Goal: Task Accomplishment & Management: Use online tool/utility

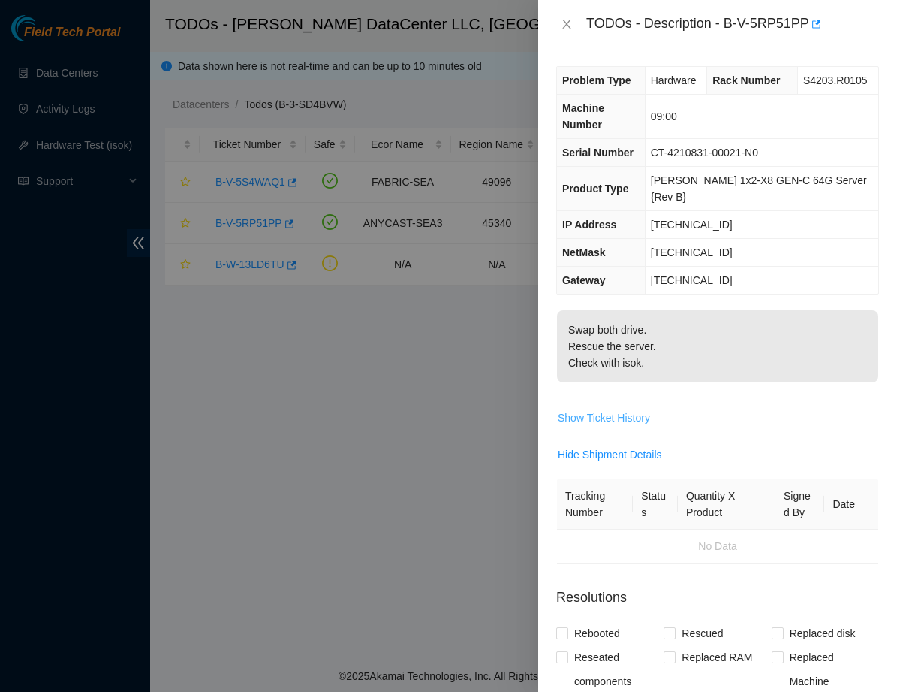
click at [614, 409] on span "Show Ticket History" at bounding box center [604, 417] width 92 height 17
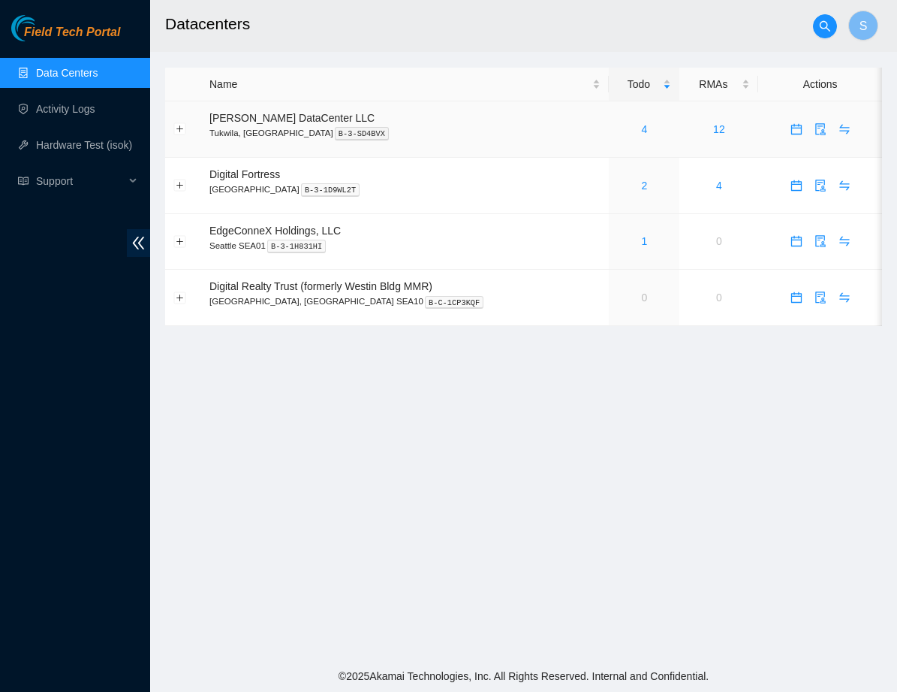
click at [627, 134] on div "4" at bounding box center [644, 129] width 54 height 17
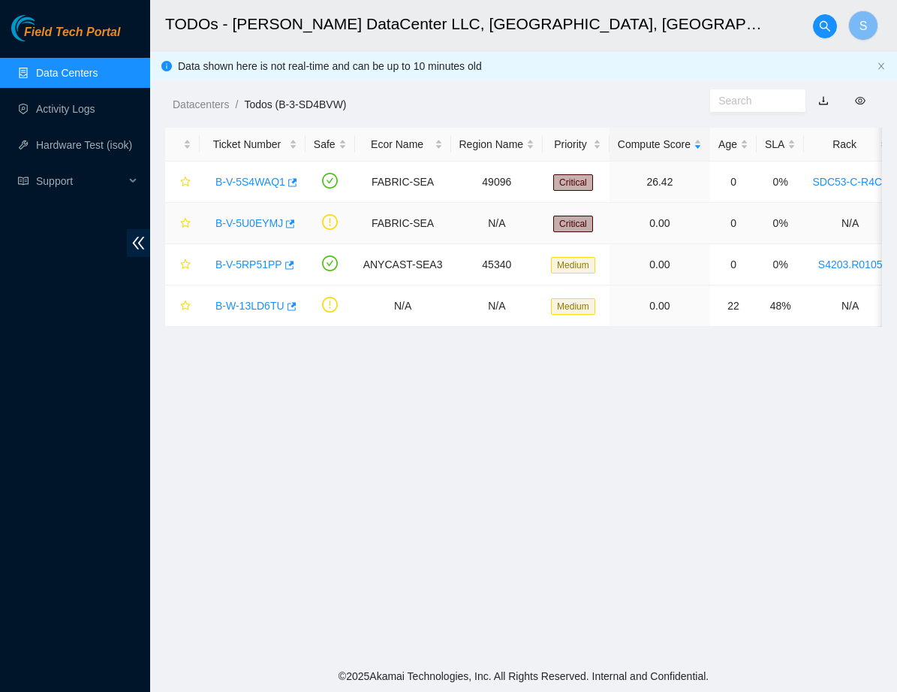
click at [247, 215] on div "B-V-5U0EYMJ" at bounding box center [252, 223] width 89 height 24
click at [247, 219] on link "B-V-5U0EYMJ" at bounding box center [250, 223] width 68 height 12
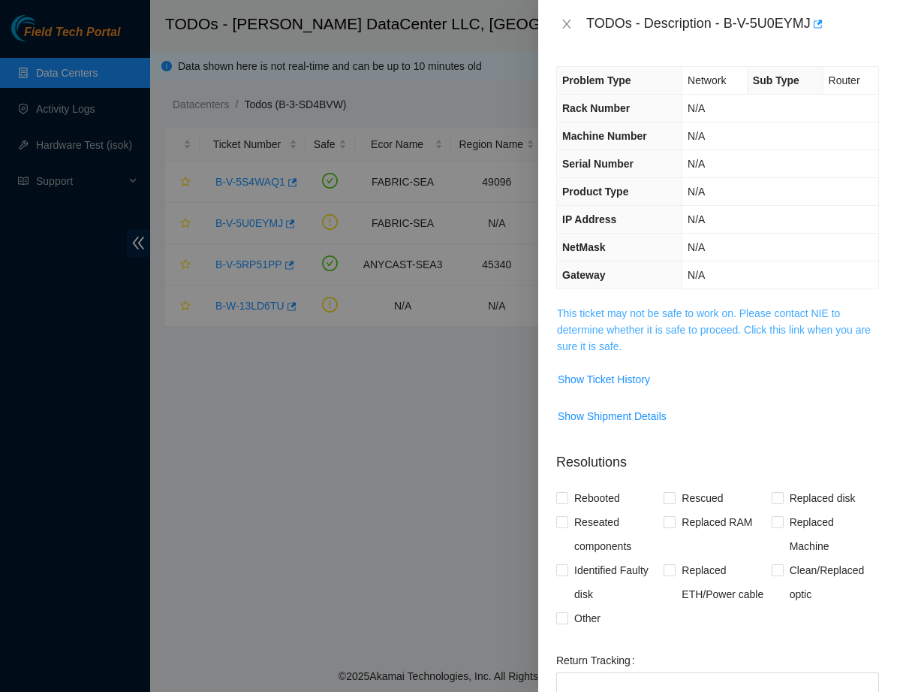
click at [622, 316] on link "This ticket may not be safe to work on. Please contact NIE to determine whether…" at bounding box center [714, 329] width 314 height 45
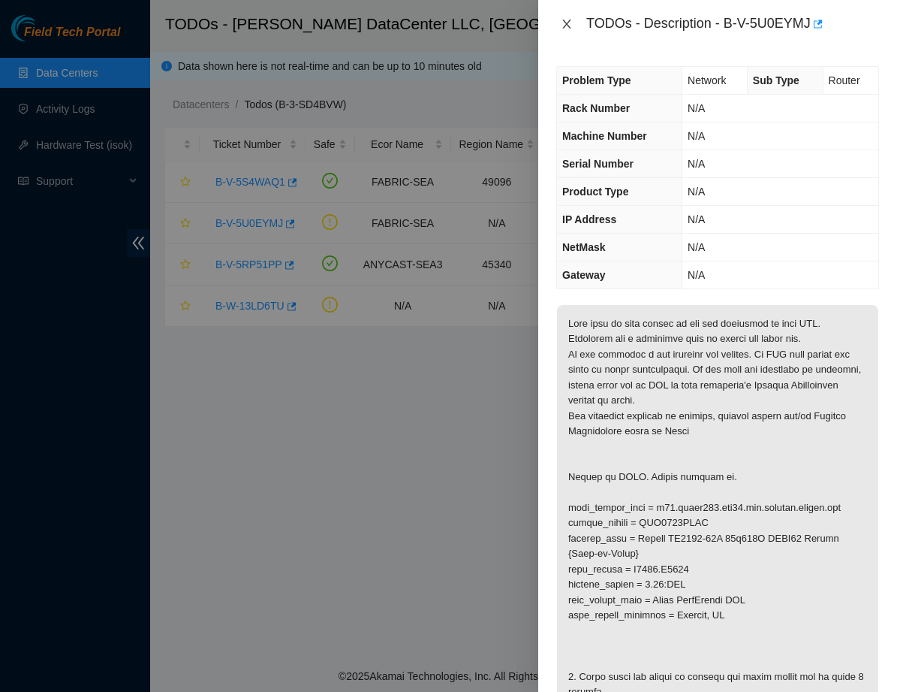
click at [565, 20] on icon "close" at bounding box center [567, 24] width 12 height 12
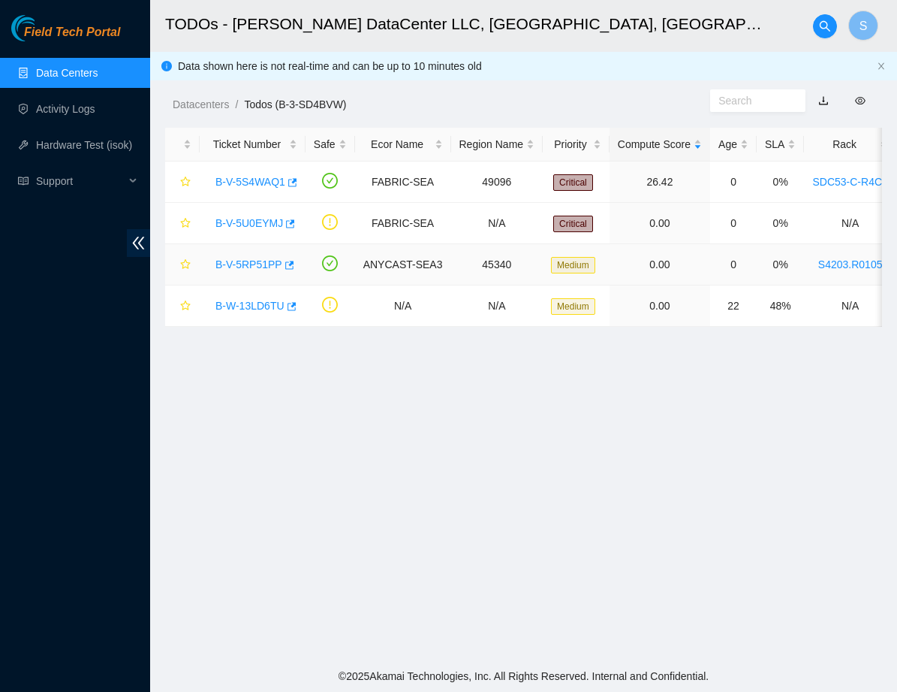
click at [254, 269] on link "B-V-5RP51PP" at bounding box center [249, 264] width 67 height 12
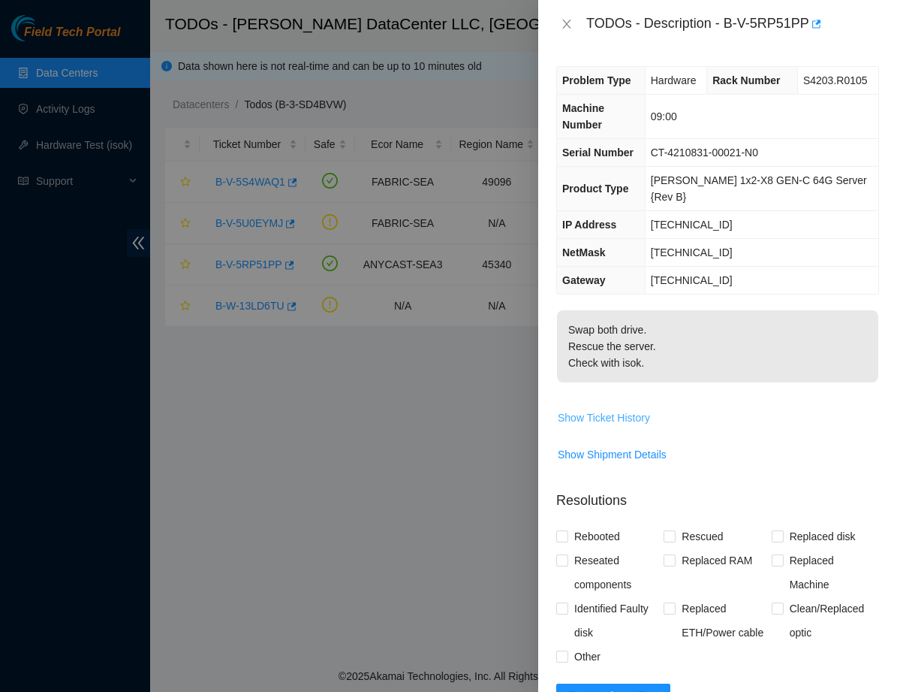
click at [593, 409] on span "Show Ticket History" at bounding box center [604, 417] width 92 height 17
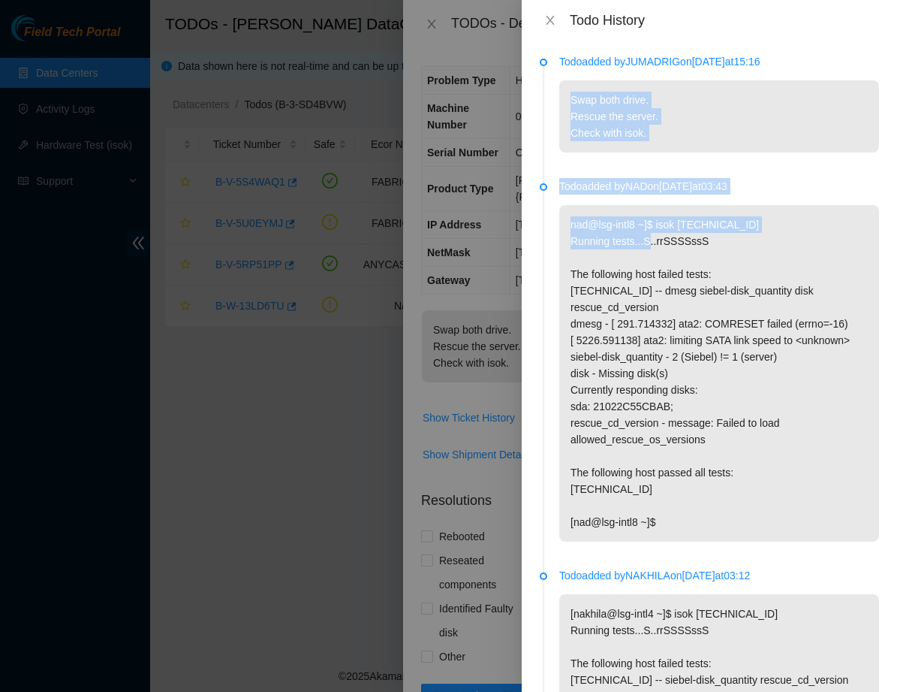
drag, startPoint x: 568, startPoint y: 95, endPoint x: 651, endPoint y: 237, distance: 163.6
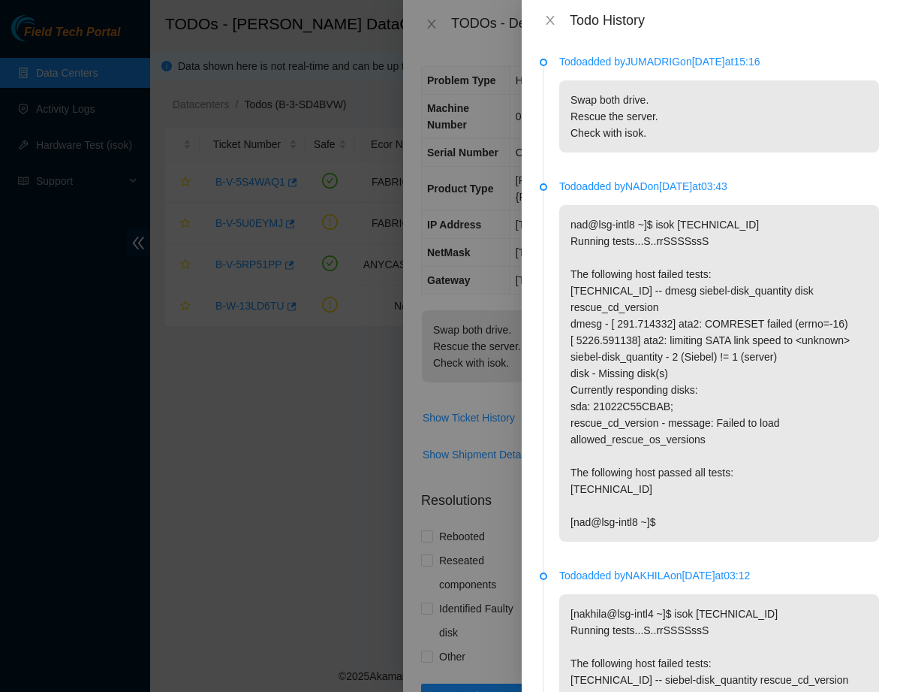
click at [707, 248] on p "nad@lsg-intl8 ~]$ isok 23.195.118.132 Running tests...S..rrSSSSssS The followin…" at bounding box center [719, 373] width 320 height 336
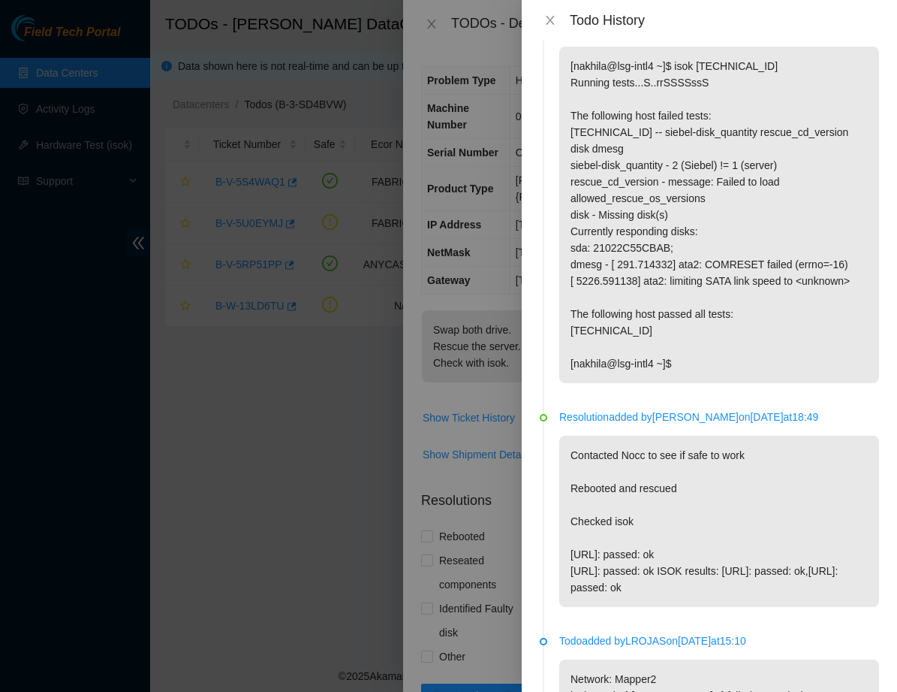
scroll to position [556, 0]
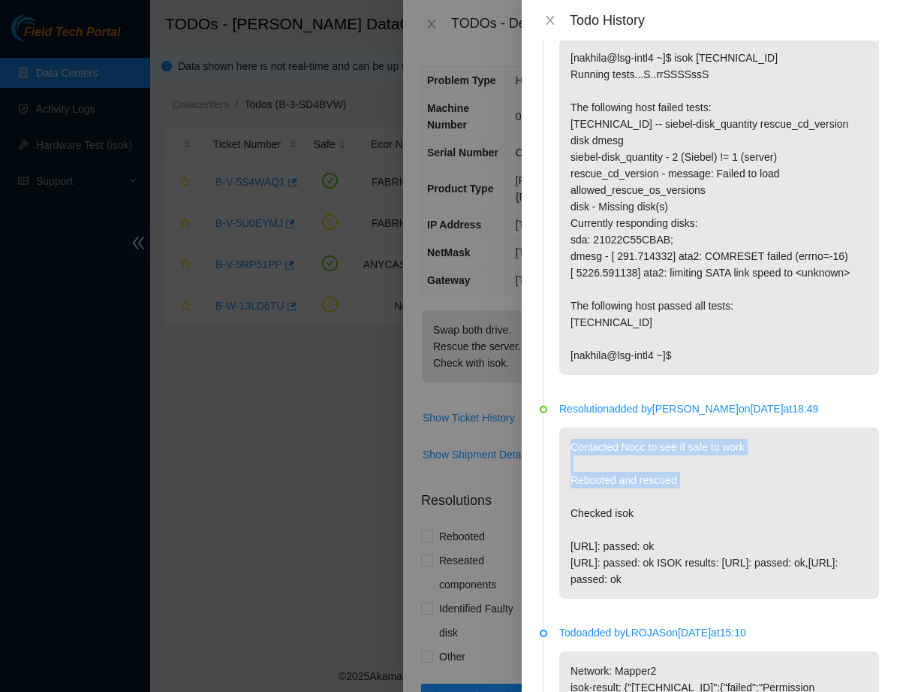
drag, startPoint x: 573, startPoint y: 460, endPoint x: 779, endPoint y: 513, distance: 212.4
click at [779, 513] on p "Contacted Nocc to see if safe to work Rebooted and rescued Checked isok 23.195.…" at bounding box center [719, 512] width 320 height 171
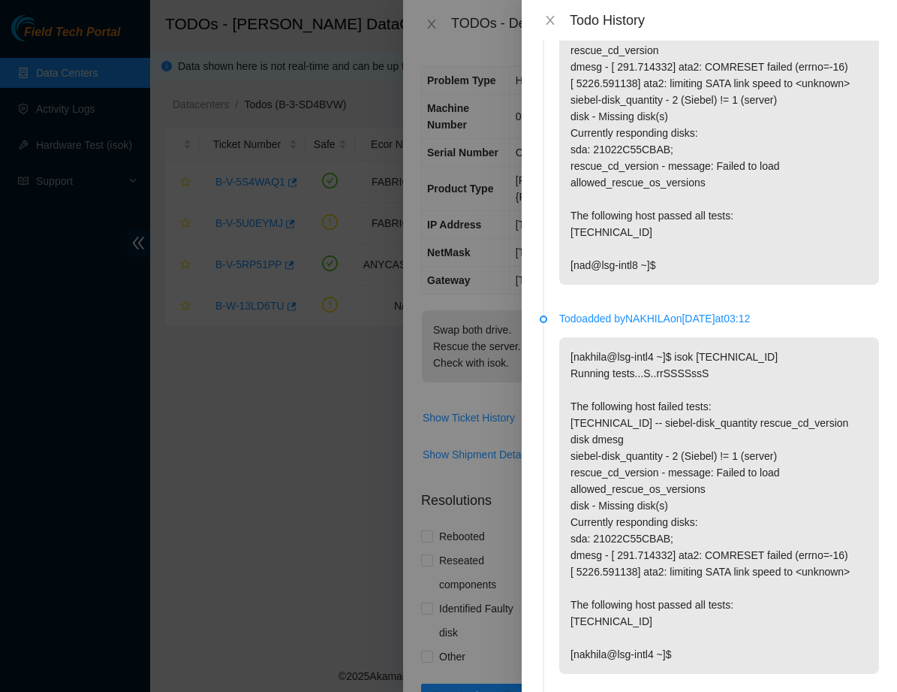
scroll to position [249, 0]
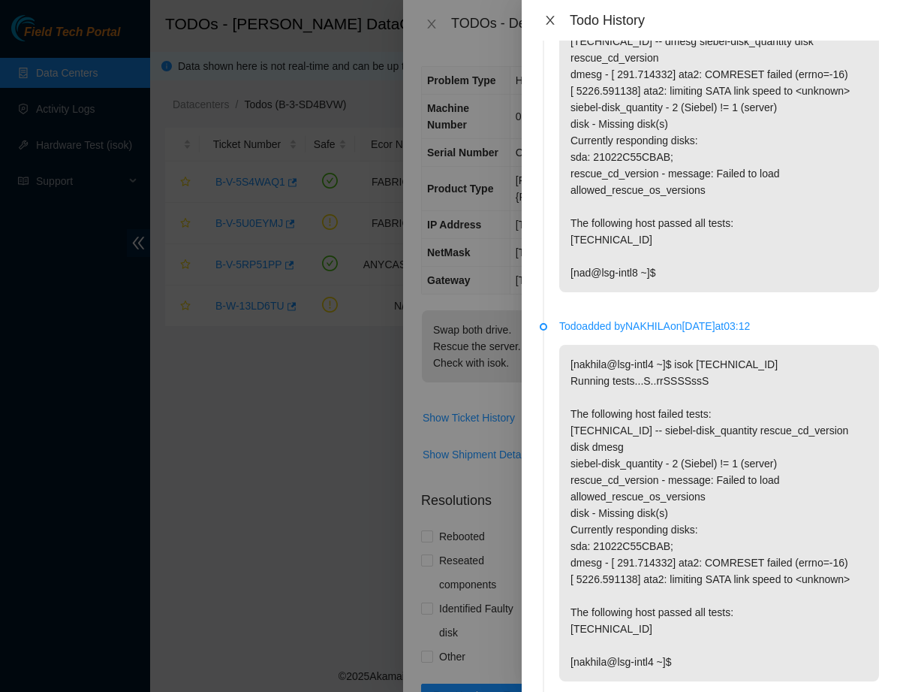
click at [556, 27] on button "Close" at bounding box center [550, 21] width 21 height 14
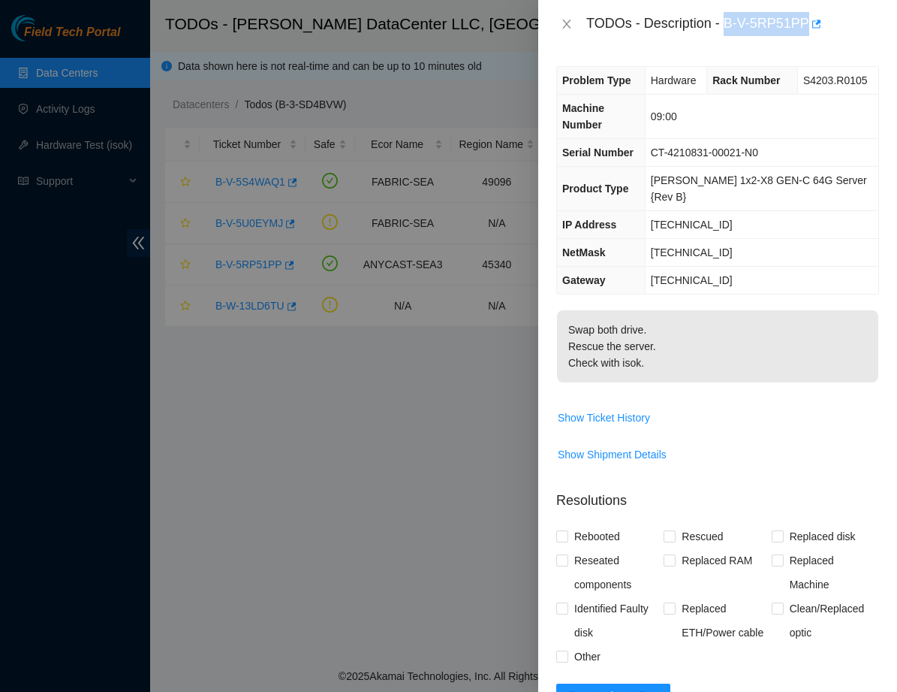
drag, startPoint x: 730, startPoint y: 23, endPoint x: 814, endPoint y: 23, distance: 84.1
click at [814, 23] on div "TODOs - Description - B-V-5RP51PP" at bounding box center [733, 24] width 293 height 24
